Goal: Navigation & Orientation: Find specific page/section

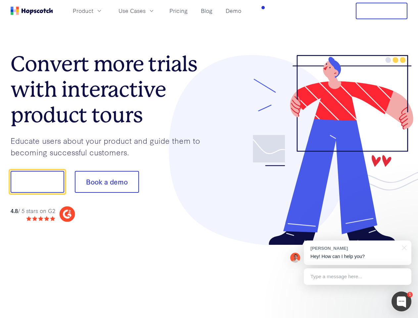
click at [209, 159] on div at bounding box center [308, 150] width 199 height 190
click at [93, 11] on span "Product" at bounding box center [83, 11] width 21 height 8
click at [146, 11] on span "Use Cases" at bounding box center [132, 11] width 27 height 8
click at [382, 11] on button "Free Trial" at bounding box center [382, 11] width 52 height 17
click at [37, 182] on button "Show me!" at bounding box center [38, 182] width 54 height 22
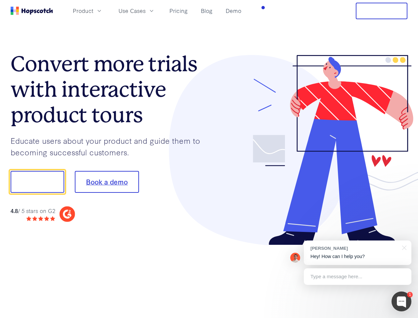
click at [107, 182] on button "Book a demo" at bounding box center [107, 182] width 64 height 22
click at [402, 301] on div at bounding box center [402, 301] width 20 height 20
click at [358, 253] on div "[PERSON_NAME] Hey! How can I help you?" at bounding box center [358, 252] width 108 height 25
click at [403, 247] on div at bounding box center [349, 181] width 124 height 221
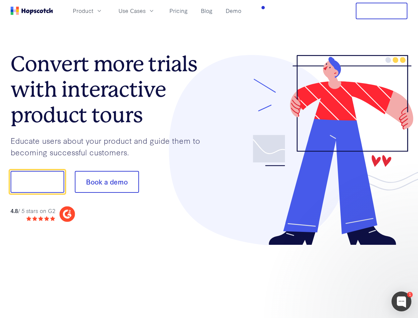
click at [358, 276] on div at bounding box center [349, 225] width 124 height 132
